Goal: Navigation & Orientation: Find specific page/section

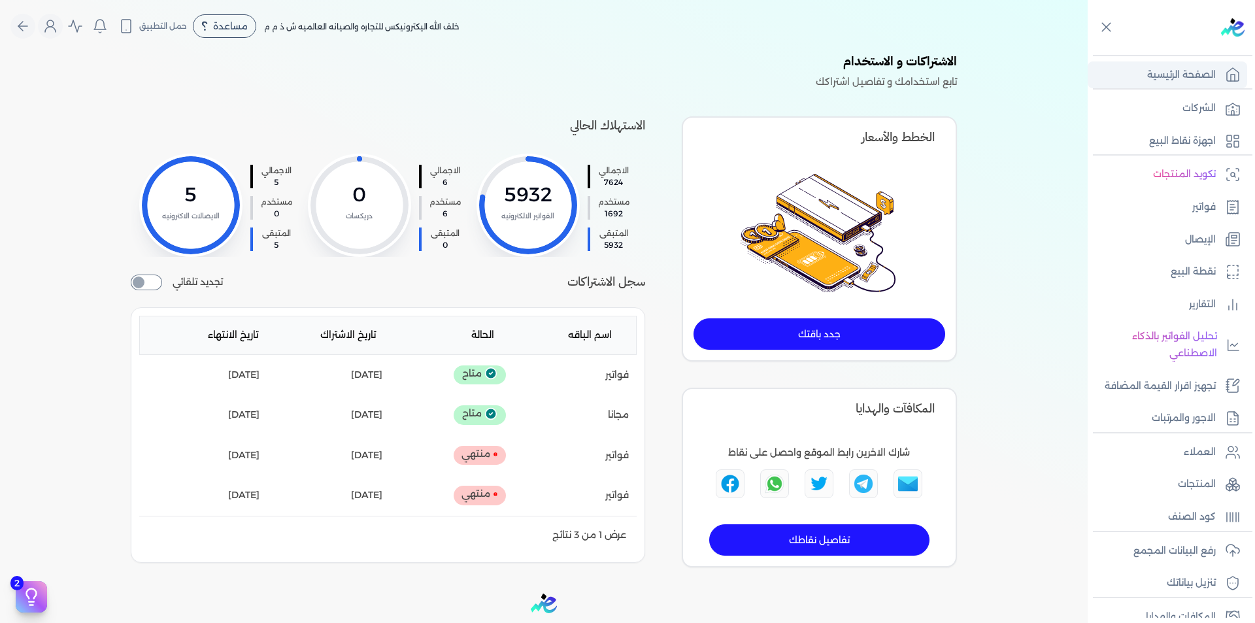
click at [1211, 75] on p "الصفحة الرئيسية" at bounding box center [1181, 75] width 69 height 17
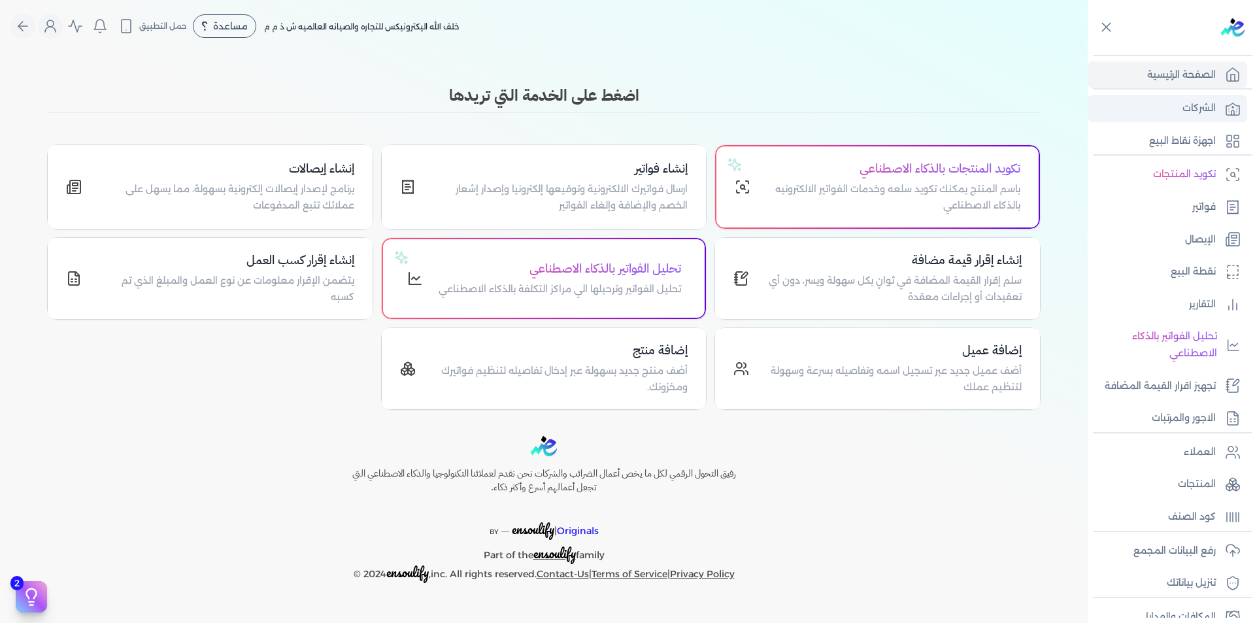
click at [1173, 113] on link "الشركات" at bounding box center [1167, 108] width 159 height 27
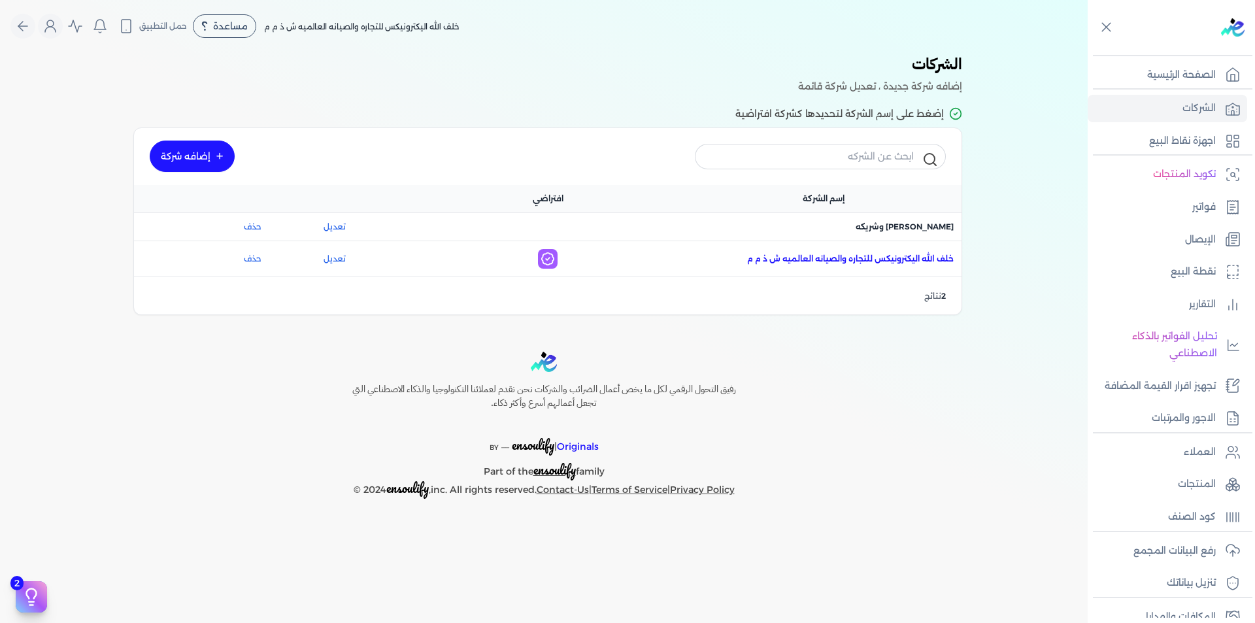
click at [876, 257] on span "اسم الشركة : [PERSON_NAME] اليكترونيكس للتجاره والصيانه العالميه ش ذ م م" at bounding box center [850, 259] width 207 height 12
click at [602, 77] on h3 "الشركات" at bounding box center [543, 65] width 837 height 26
click at [895, 258] on span "اسم الشركة : [PERSON_NAME] اليكترونيكس للتجاره والصيانه العالميه ش ذ م م" at bounding box center [850, 259] width 207 height 12
click at [933, 231] on span "اسم الشركة : [PERSON_NAME] وشريكه" at bounding box center [905, 227] width 98 height 12
